Goal: Task Accomplishment & Management: Use online tool/utility

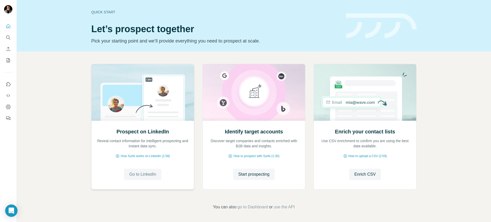
click at [149, 175] on span "Go to LinkedIn" at bounding box center [142, 174] width 27 height 6
